Goal: Book appointment/travel/reservation

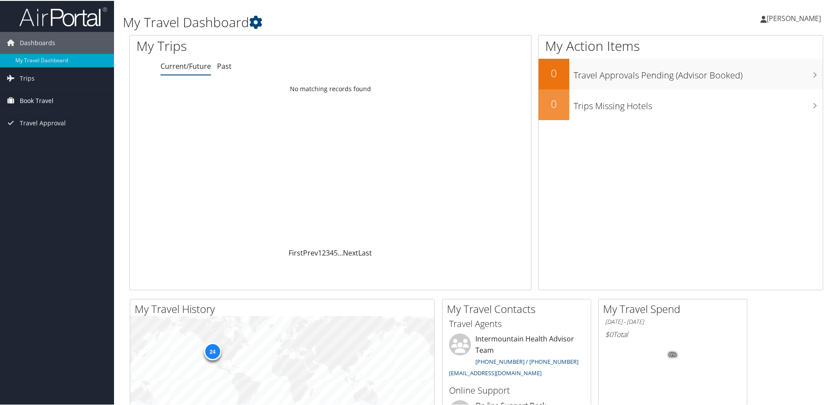
click at [35, 96] on span "Book Travel" at bounding box center [37, 100] width 34 height 22
click at [75, 147] on link "Book/Manage Online Trips" at bounding box center [57, 143] width 114 height 13
